Goal: Contribute content: Contribute content

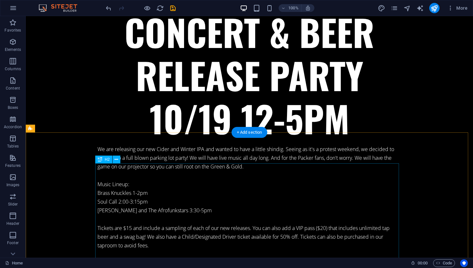
scroll to position [5817, 0]
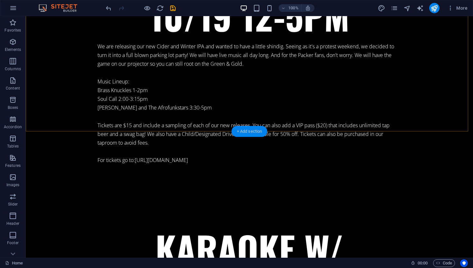
click at [246, 130] on div "+ Add section" at bounding box center [250, 131] width 36 height 11
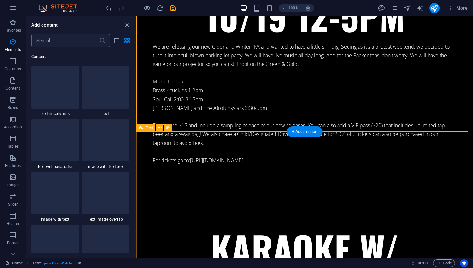
scroll to position [1126, 0]
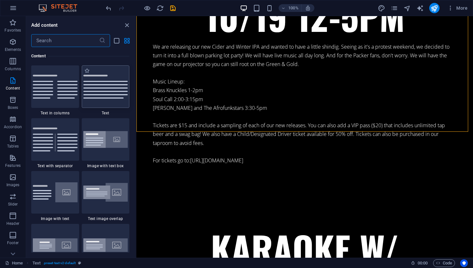
click at [105, 84] on img at bounding box center [105, 87] width 45 height 24
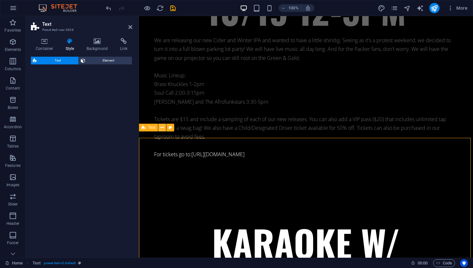
select select "preset-text-v2-default"
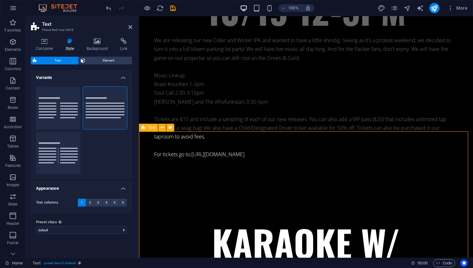
scroll to position [5570, 0]
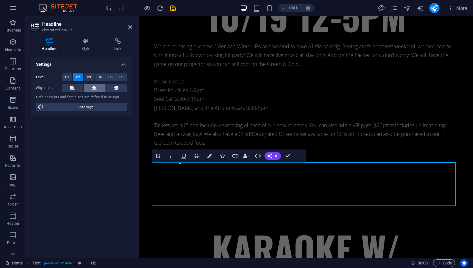
click at [98, 90] on button at bounding box center [95, 88] width 22 height 8
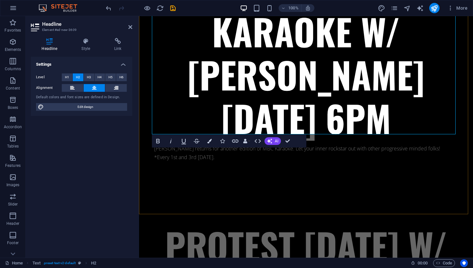
scroll to position [5825, 0]
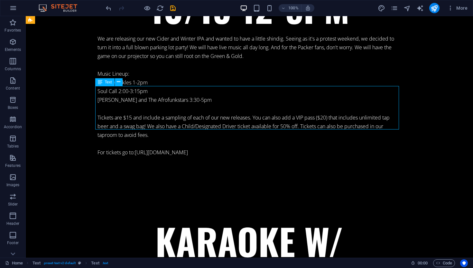
scroll to position [6072, 0]
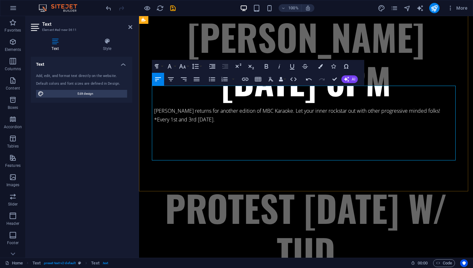
drag, startPoint x: 153, startPoint y: 89, endPoint x: 318, endPoint y: 154, distance: 177.7
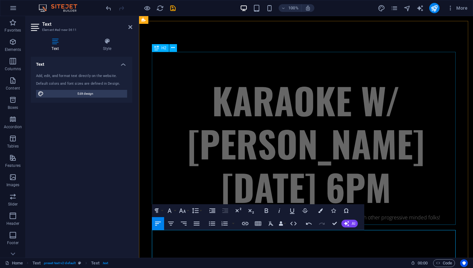
scroll to position [5678, 0]
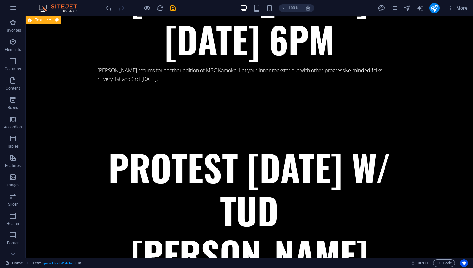
scroll to position [6166, 0]
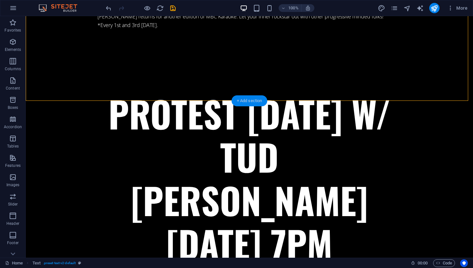
click at [249, 101] on div "+ Add section" at bounding box center [250, 100] width 36 height 11
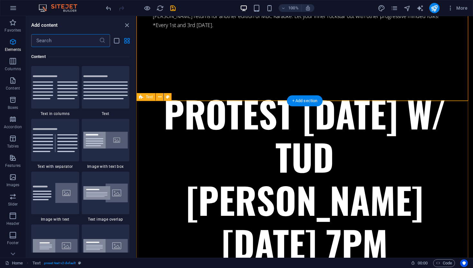
scroll to position [1126, 0]
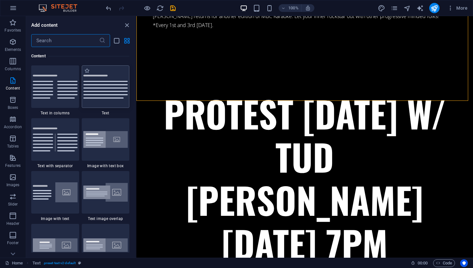
click at [107, 92] on img at bounding box center [105, 87] width 45 height 24
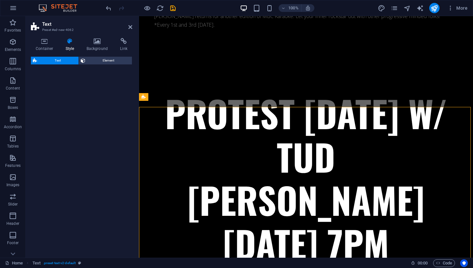
select select "preset-text-v2-default"
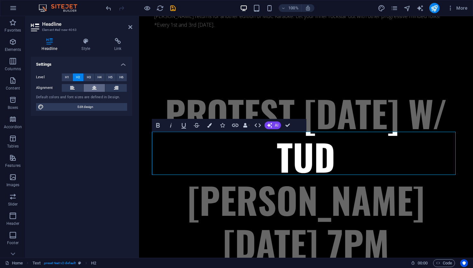
click at [91, 87] on button at bounding box center [95, 88] width 22 height 8
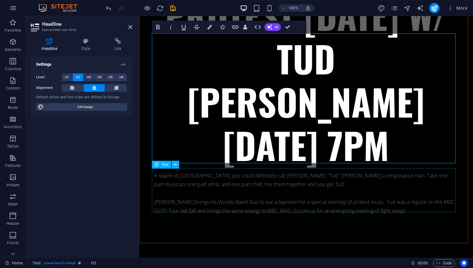
scroll to position [6047, 0]
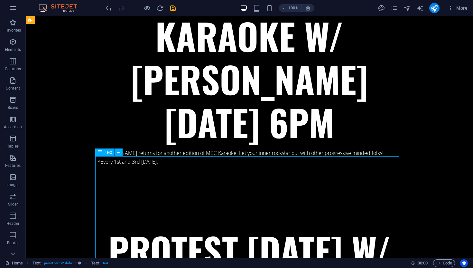
scroll to position [6277, 0]
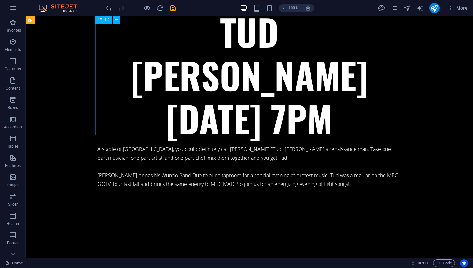
scroll to position [6286, 0]
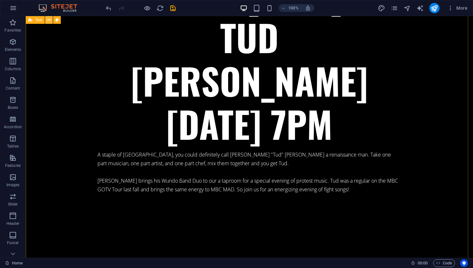
click at [48, 20] on icon at bounding box center [49, 20] width 4 height 7
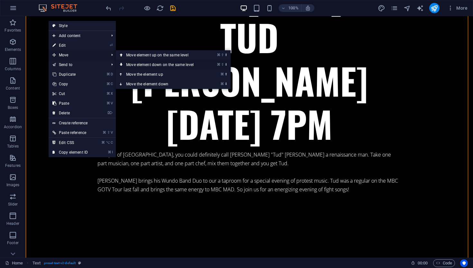
click at [187, 64] on link "⌘ ⇧ ⬇ Move element down on the same level" at bounding box center [161, 65] width 91 height 10
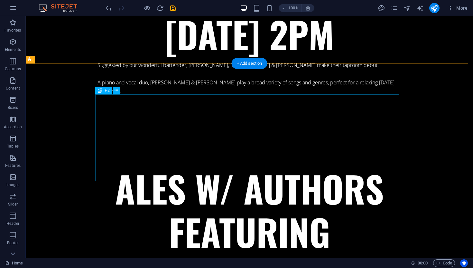
scroll to position [2202, 0]
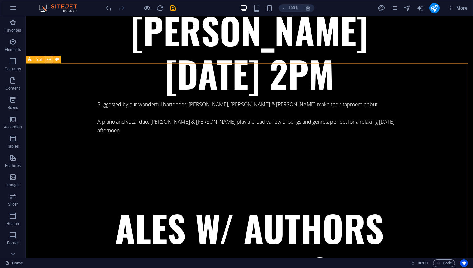
click at [50, 60] on icon at bounding box center [49, 59] width 4 height 7
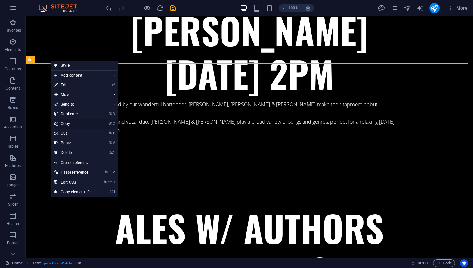
click at [67, 125] on link "⌘ C Copy" at bounding box center [72, 124] width 43 height 10
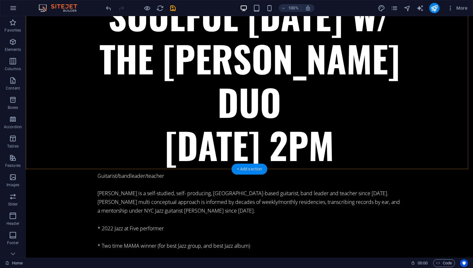
click at [248, 168] on div "+ Add section" at bounding box center [250, 169] width 36 height 11
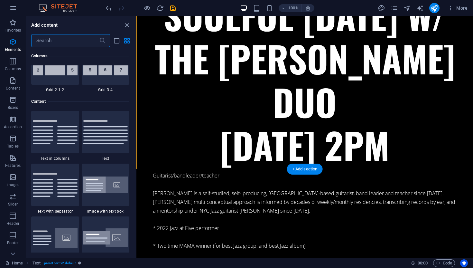
scroll to position [1126, 0]
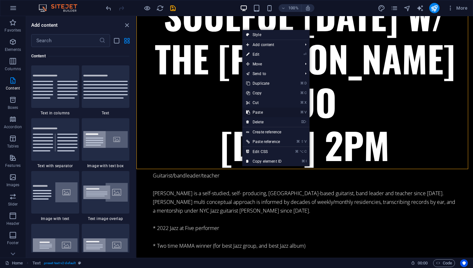
click at [264, 111] on link "⌘ V Paste" at bounding box center [263, 113] width 43 height 10
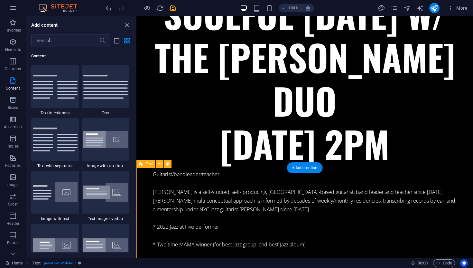
scroll to position [6497, 0]
click at [126, 25] on icon "close panel" at bounding box center [126, 25] width 7 height 7
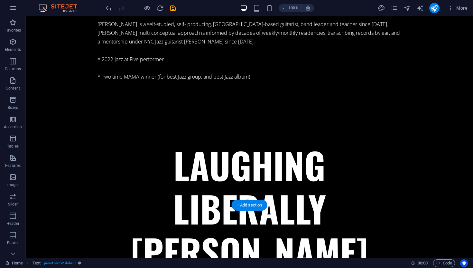
scroll to position [6907, 0]
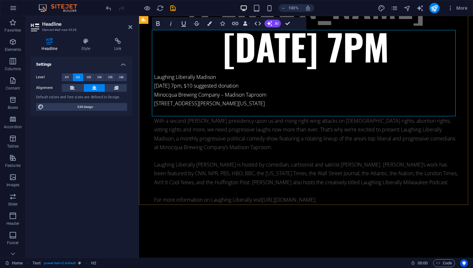
scroll to position [6660, 0]
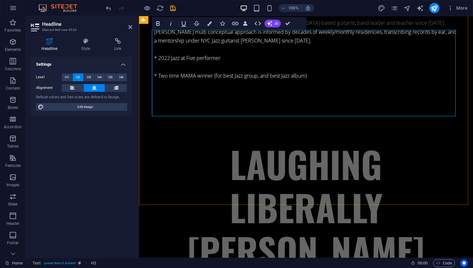
click at [124, 163] on div "Settings Level H1 H2 H3 H4 H5 H6 Alignment Default colors and font sizes are de…" at bounding box center [81, 155] width 101 height 196
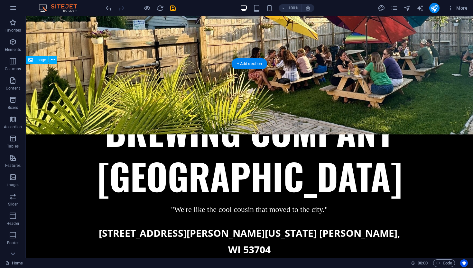
scroll to position [0, 0]
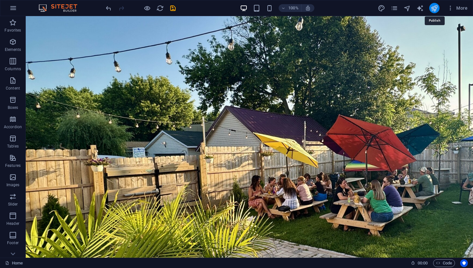
click at [434, 8] on icon "publish" at bounding box center [434, 8] width 7 height 7
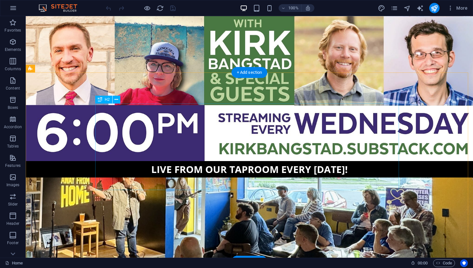
scroll to position [1664, 0]
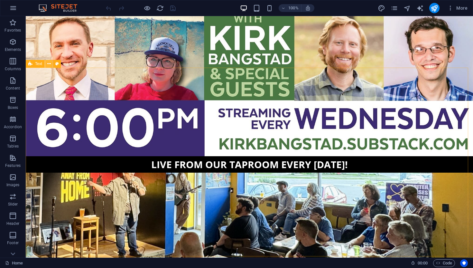
click at [49, 61] on icon at bounding box center [49, 64] width 4 height 7
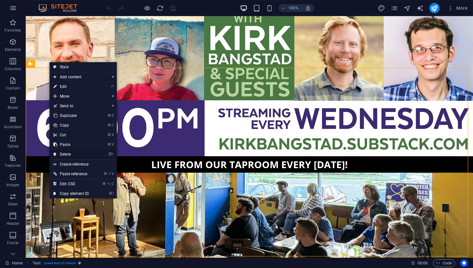
click at [75, 153] on link "⌦ Delete" at bounding box center [71, 154] width 43 height 10
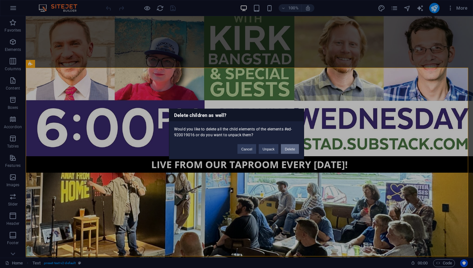
click at [293, 149] on button "Delete" at bounding box center [290, 149] width 18 height 10
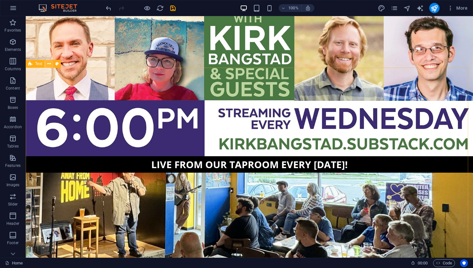
click at [50, 63] on icon at bounding box center [49, 64] width 4 height 7
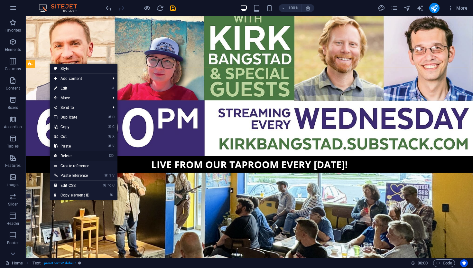
click at [73, 154] on link "⌦ Delete" at bounding box center [71, 156] width 43 height 10
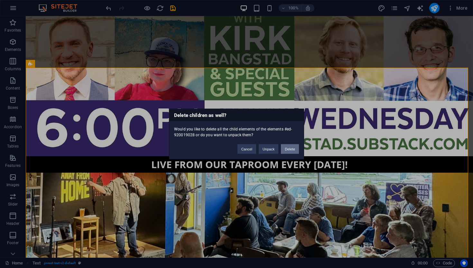
click at [289, 149] on button "Delete" at bounding box center [290, 149] width 18 height 10
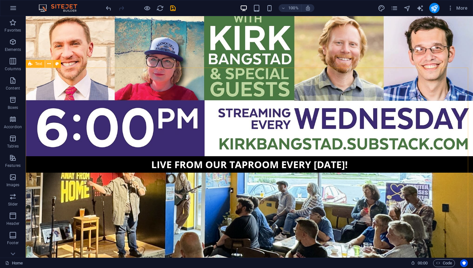
click at [50, 65] on icon at bounding box center [49, 64] width 4 height 7
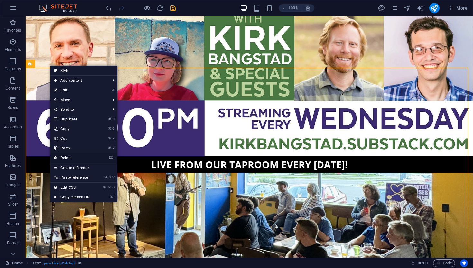
click at [73, 158] on link "⌦ Delete" at bounding box center [71, 158] width 43 height 10
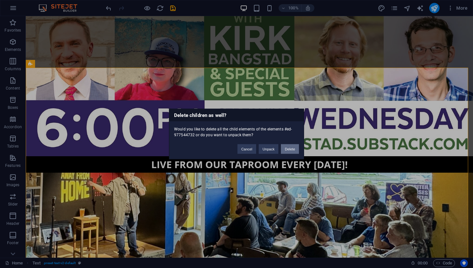
click at [295, 150] on button "Delete" at bounding box center [290, 149] width 18 height 10
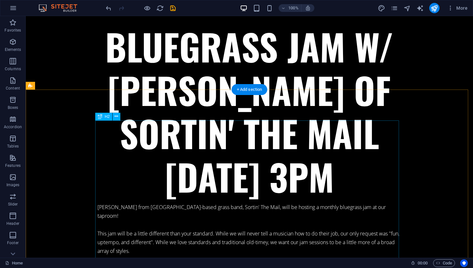
scroll to position [4158, 0]
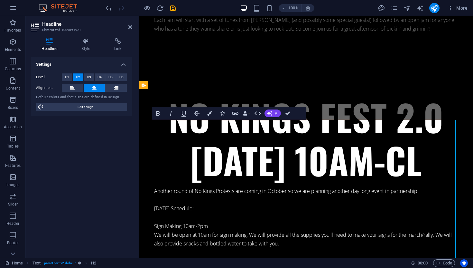
scroll to position [3910, 0]
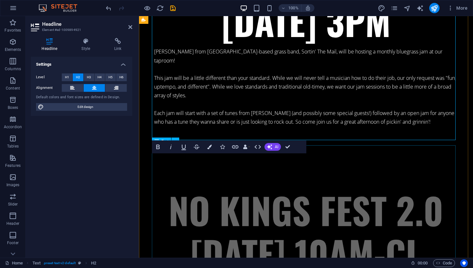
scroll to position [4067, 0]
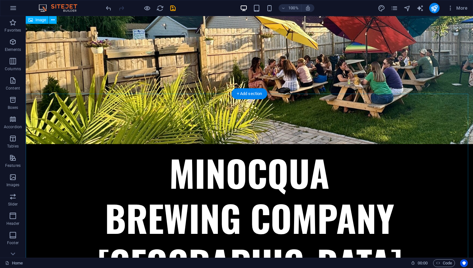
scroll to position [0, 0]
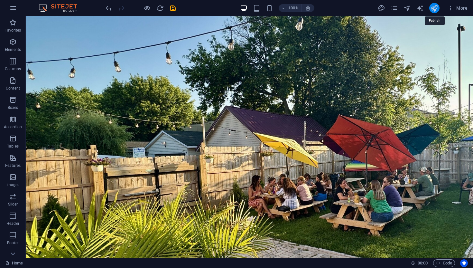
click at [435, 8] on icon "publish" at bounding box center [434, 8] width 7 height 7
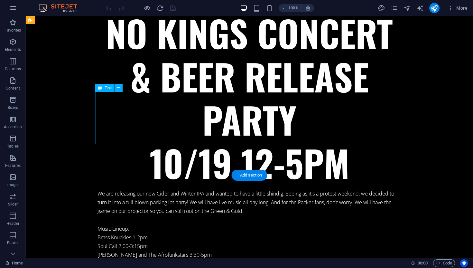
scroll to position [4844, 0]
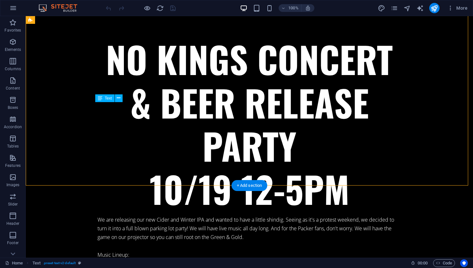
drag, startPoint x: 96, startPoint y: 107, endPoint x: 163, endPoint y: 127, distance: 69.8
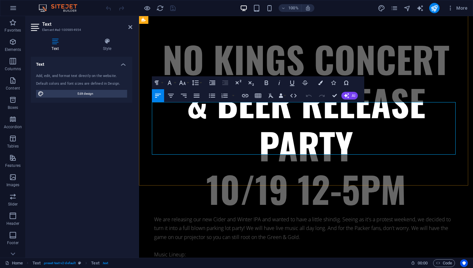
drag, startPoint x: 153, startPoint y: 107, endPoint x: 404, endPoint y: 141, distance: 253.4
copy div "A staple of Southern WI, you could definitely call Thomas "Tud" Bowden a renais…"
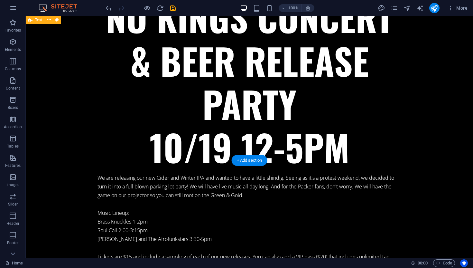
scroll to position [4845, 0]
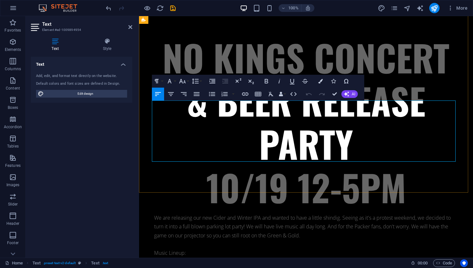
drag, startPoint x: 182, startPoint y: 157, endPoint x: 152, endPoint y: 103, distance: 61.7
copy div "A staple of Southern WI, you could definitely call Thomas "Tud" Bowden a renais…"
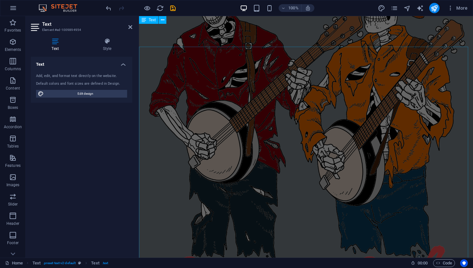
scroll to position [861, 0]
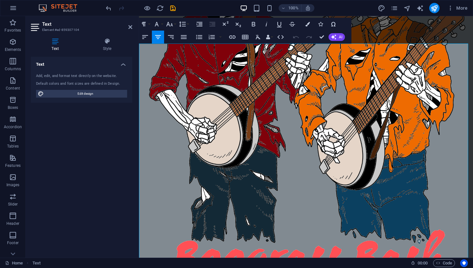
scroll to position [894, 0]
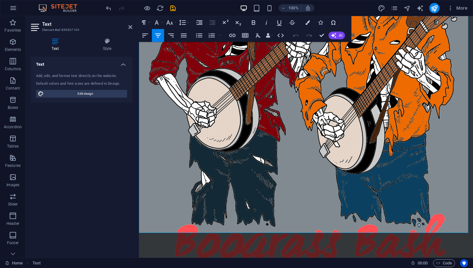
drag, startPoint x: 206, startPoint y: 51, endPoint x: 345, endPoint y: 229, distance: 225.9
copy div "MBC Madison Presents Boograss Bash: A WPR Benefit & Community Outreach Event Oc…"
